Goal: Information Seeking & Learning: Check status

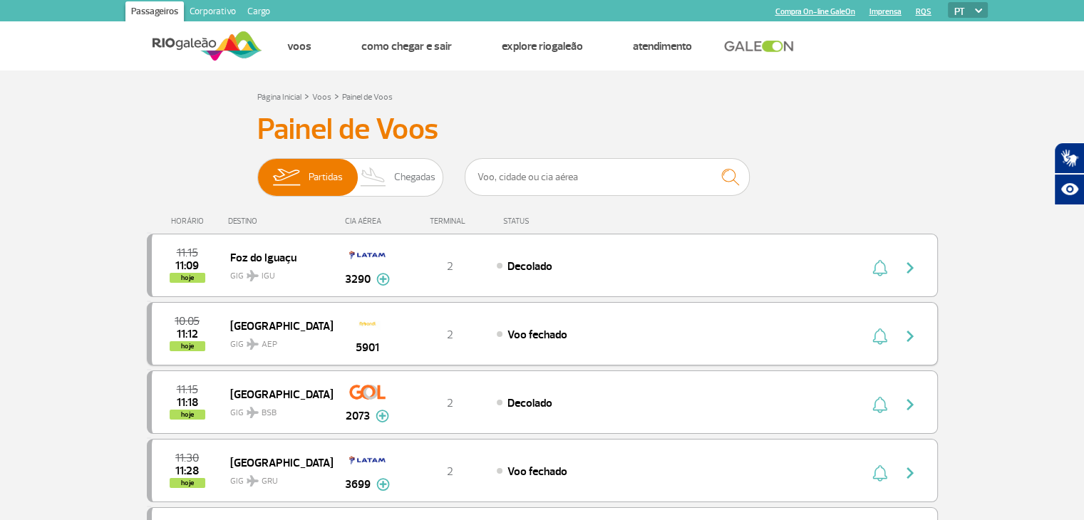
click at [912, 334] on img "button" at bounding box center [910, 336] width 17 height 17
click at [903, 335] on img "button" at bounding box center [910, 336] width 17 height 17
click at [281, 335] on span "GIG AEP" at bounding box center [275, 341] width 91 height 21
click at [795, 312] on div "10:05 11:12 hoje [GEOGRAPHIC_DATA] GIG AEP 5901 2 Voo fechado" at bounding box center [542, 333] width 791 height 63
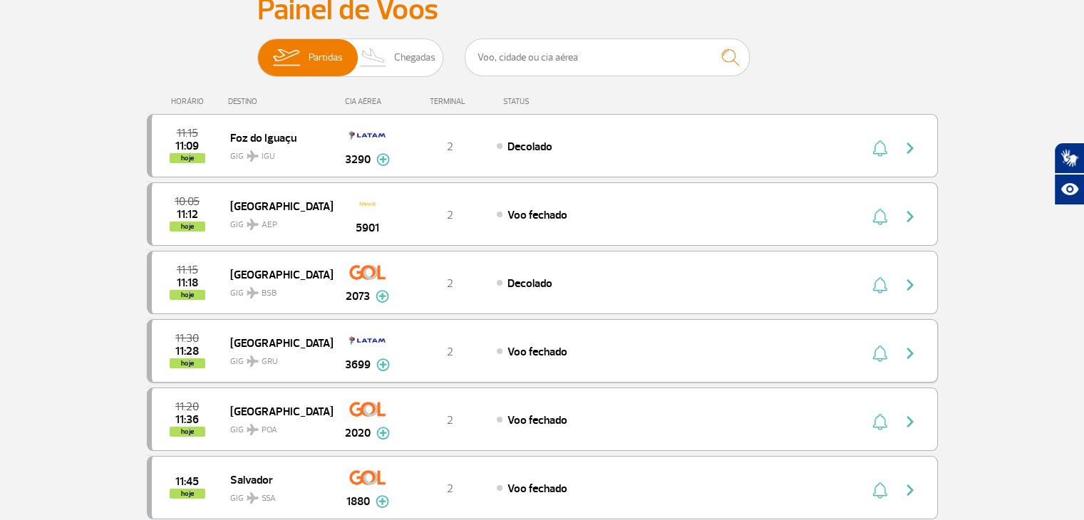
scroll to position [143, 0]
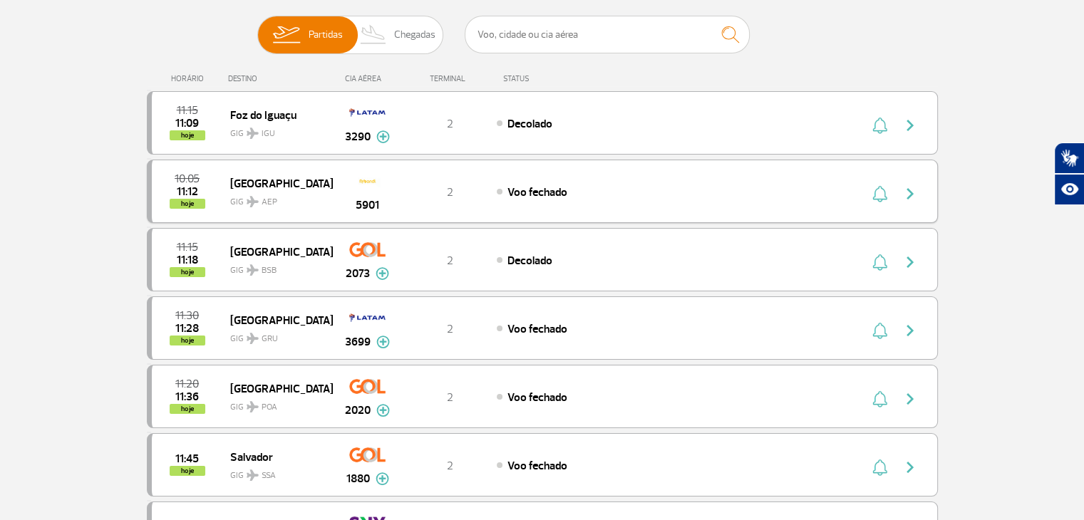
click at [394, 197] on div "5901" at bounding box center [367, 191] width 71 height 45
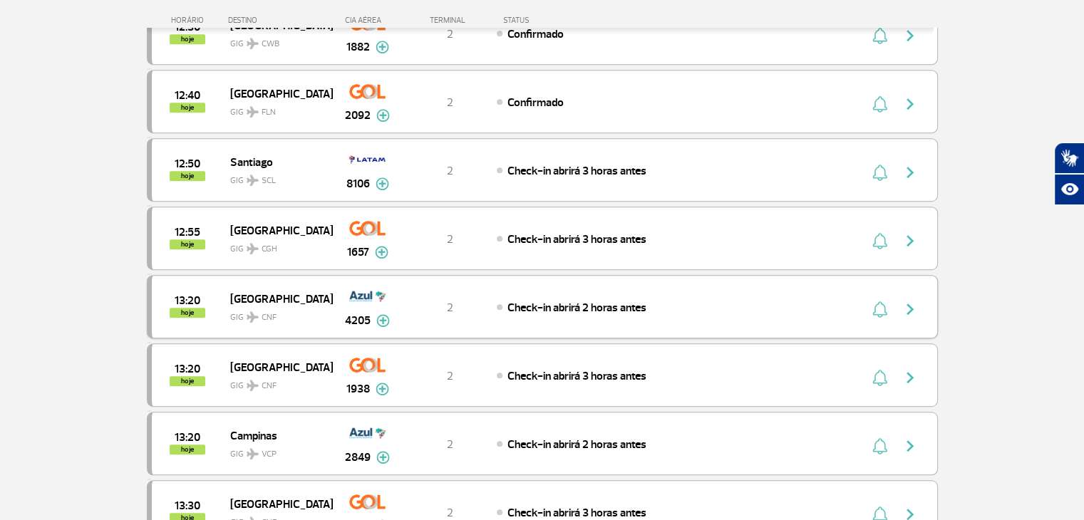
scroll to position [1283, 0]
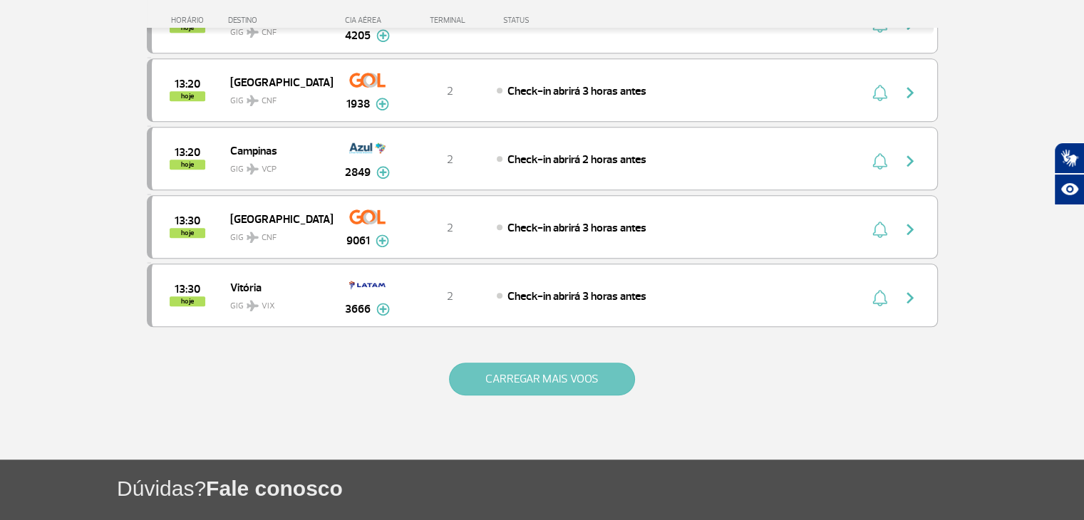
click at [579, 363] on button "CARREGAR MAIS VOOS" at bounding box center [542, 379] width 186 height 33
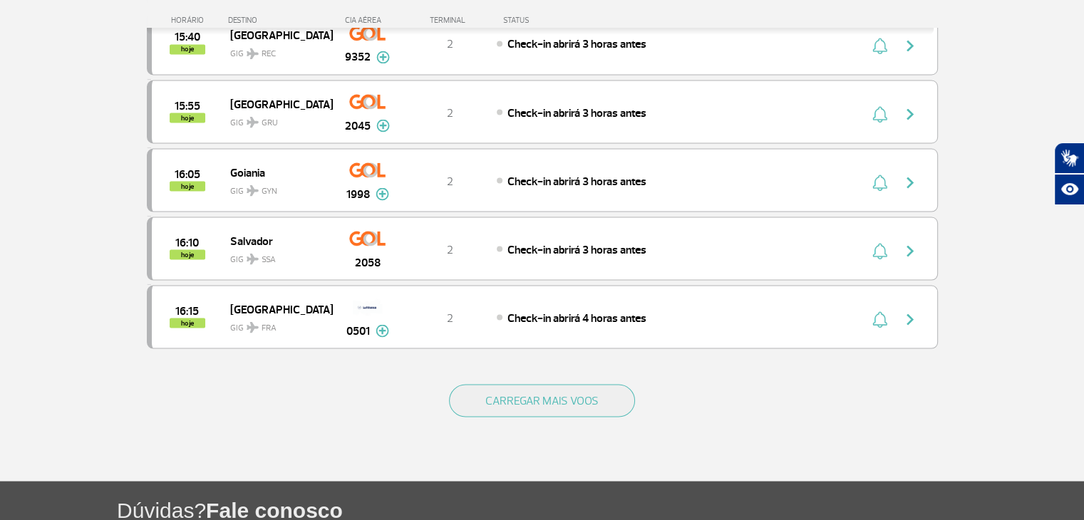
scroll to position [2709, 0]
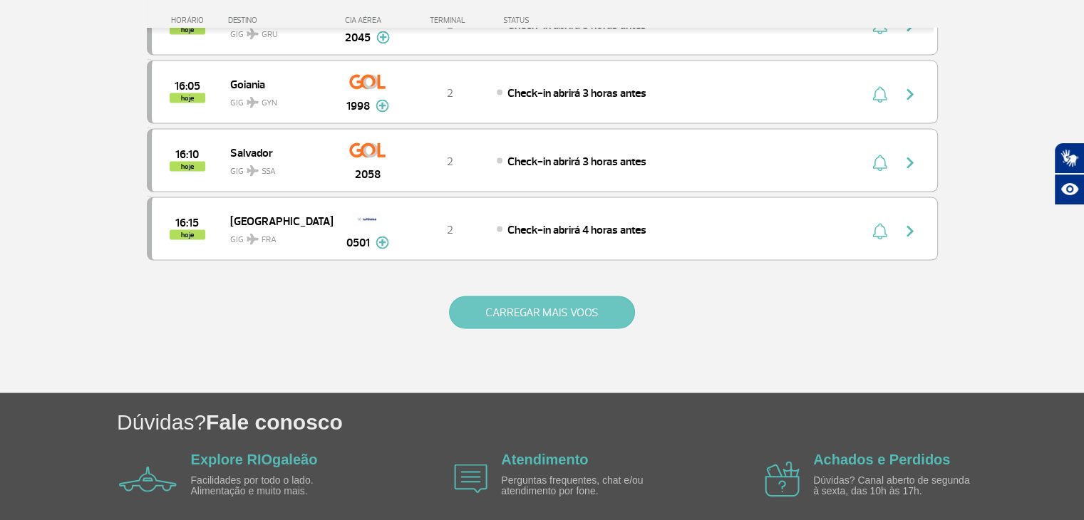
click at [547, 296] on button "CARREGAR MAIS VOOS" at bounding box center [542, 312] width 186 height 33
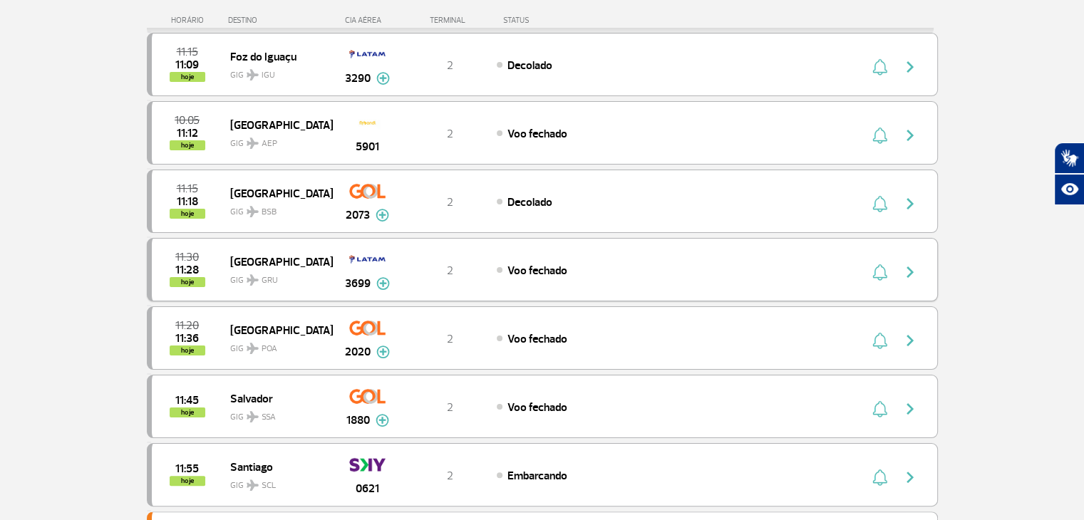
scroll to position [0, 0]
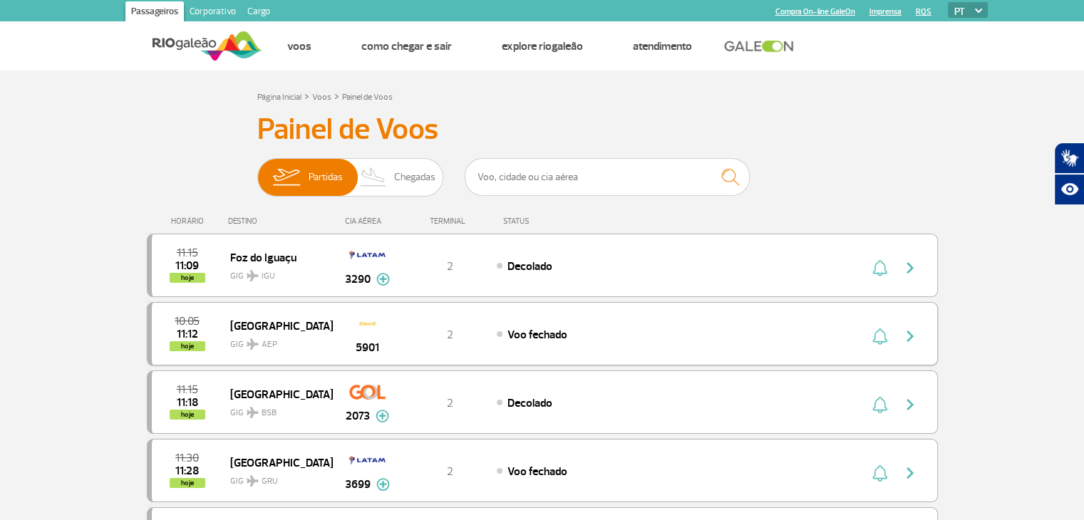
click at [632, 347] on div "10:05 11:12 hoje [GEOGRAPHIC_DATA] GIG AEP 5901 2 Voo fechado" at bounding box center [542, 333] width 791 height 63
click at [891, 326] on div at bounding box center [897, 334] width 78 height 20
click at [881, 336] on img "button" at bounding box center [880, 336] width 15 height 17
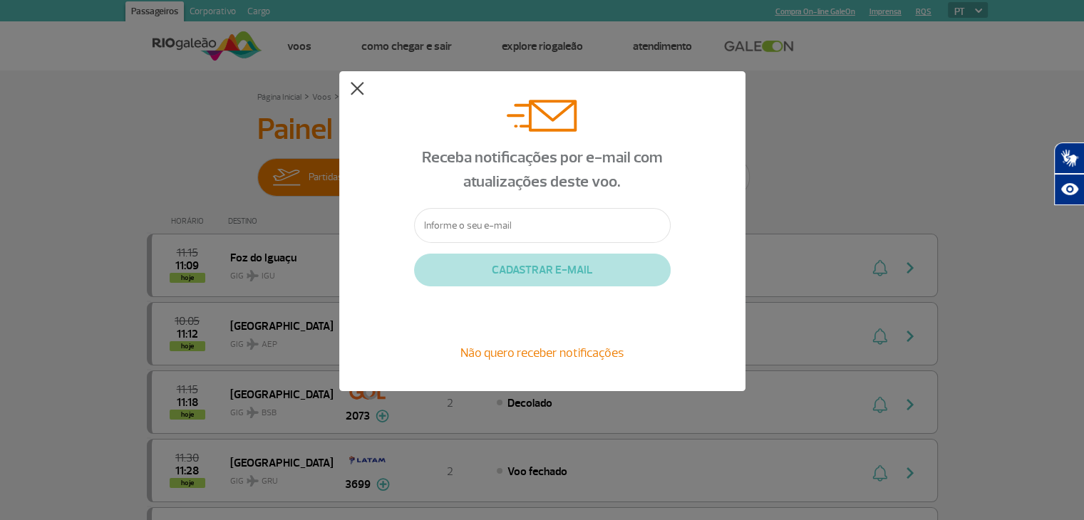
click at [360, 92] on button at bounding box center [357, 89] width 14 height 14
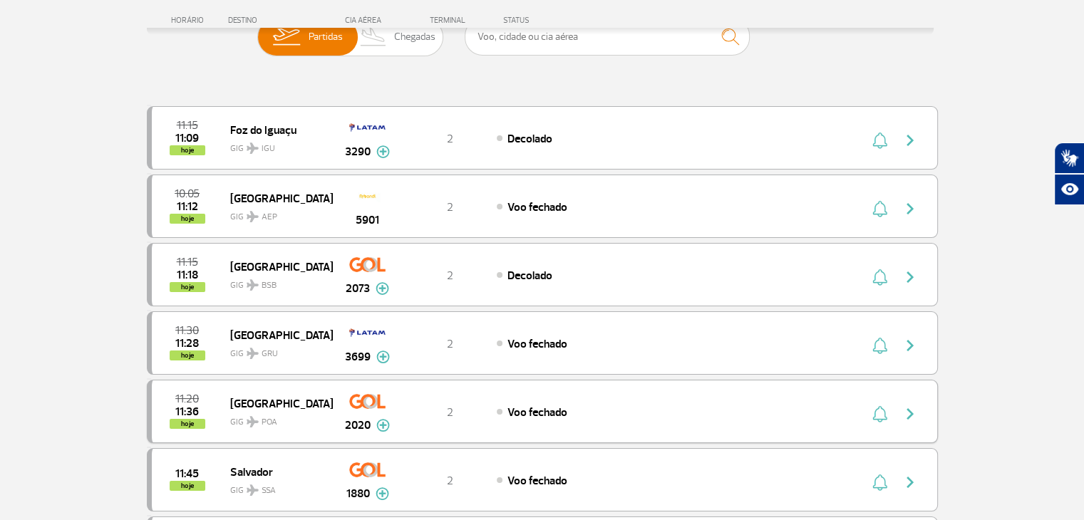
scroll to position [214, 0]
